Goal: Task Accomplishment & Management: Use online tool/utility

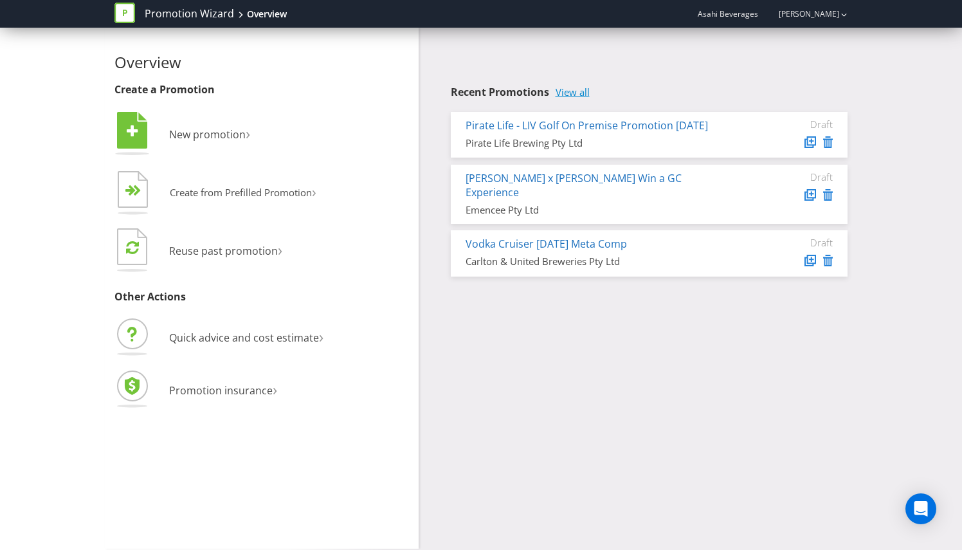
click at [577, 91] on link "View all" at bounding box center [572, 92] width 34 height 11
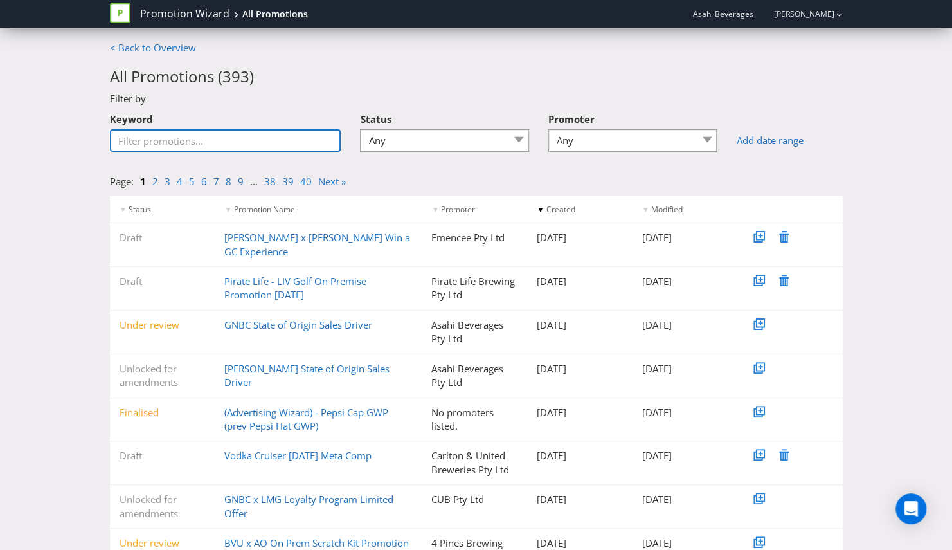
click at [265, 143] on input "Keyword" at bounding box center [225, 140] width 231 height 23
type input "ALH"
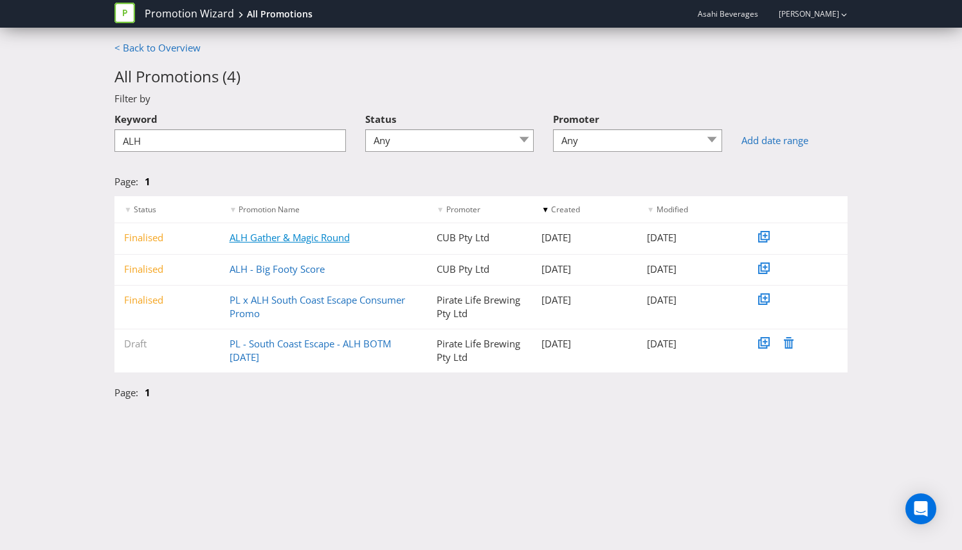
click at [294, 238] on link "ALH Gather & Magic Round" at bounding box center [290, 237] width 120 height 13
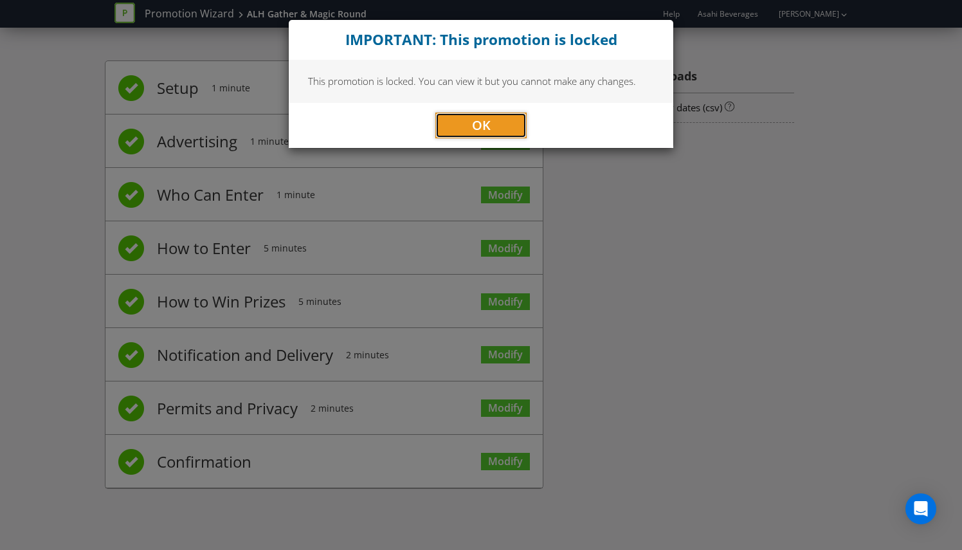
click at [451, 124] on button "OK" at bounding box center [480, 126] width 91 height 26
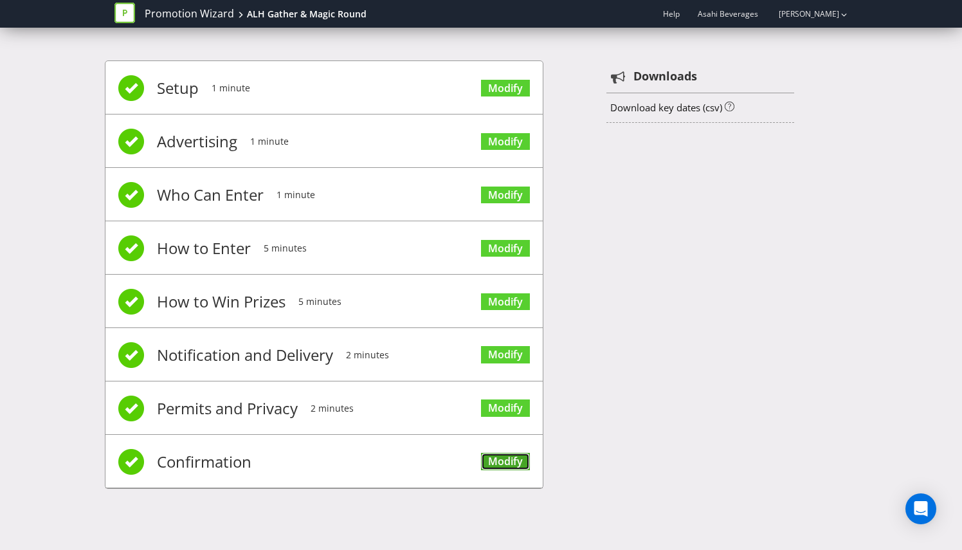
click at [501, 453] on link "Modify" at bounding box center [505, 461] width 49 height 17
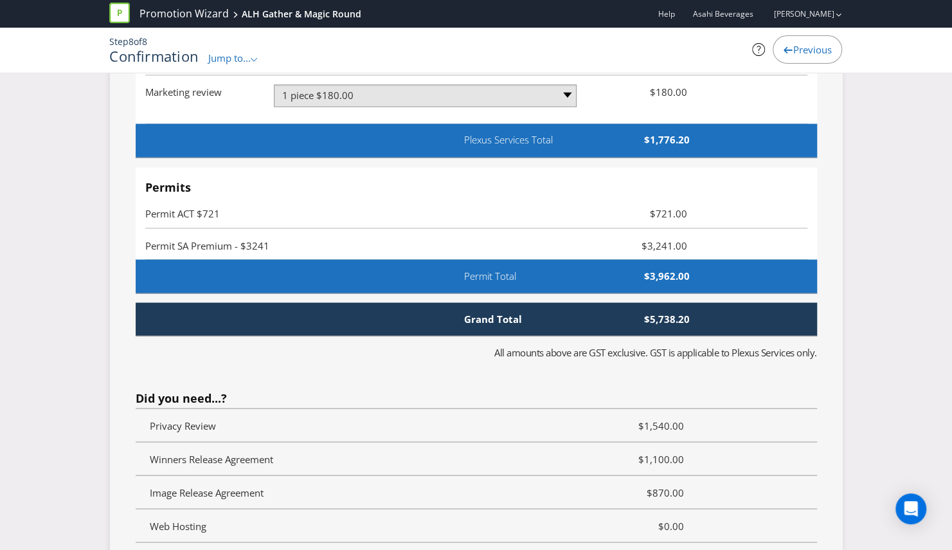
scroll to position [4050, 0]
